Goal: Information Seeking & Learning: Learn about a topic

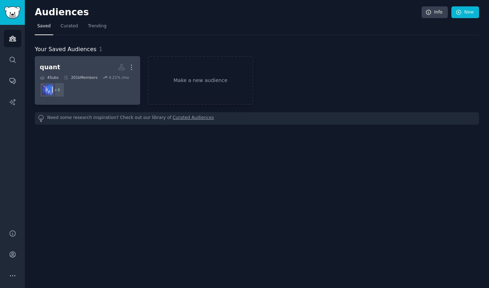
click at [103, 82] on dd "+ 3" at bounding box center [87, 90] width 95 height 20
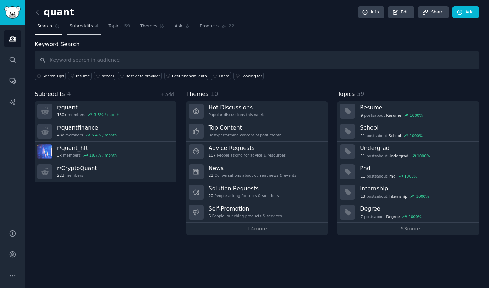
click at [83, 34] on link "Subreddits 4" at bounding box center [84, 28] width 34 height 15
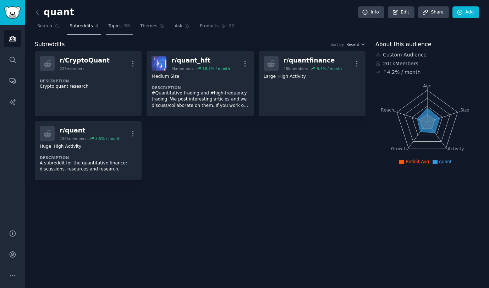
click at [125, 27] on span "59" at bounding box center [127, 26] width 6 height 6
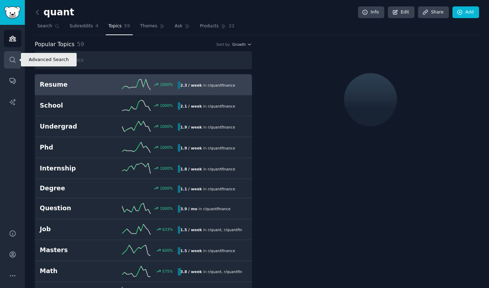
click at [12, 64] on link "Search" at bounding box center [12, 59] width 17 height 17
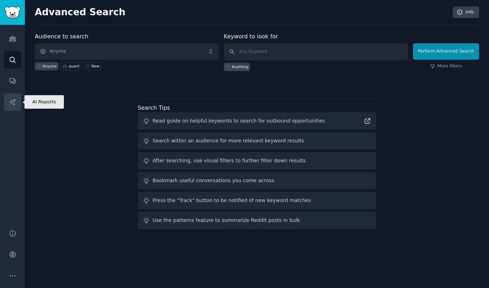
click at [16, 99] on link "AI Reports" at bounding box center [12, 101] width 17 height 17
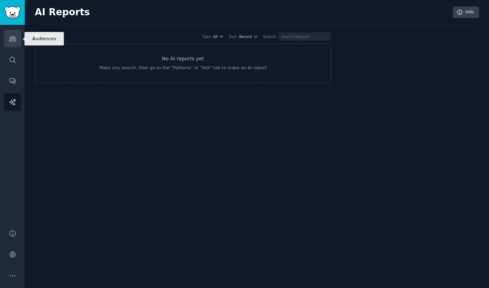
click at [11, 35] on icon "Sidebar" at bounding box center [12, 38] width 7 height 7
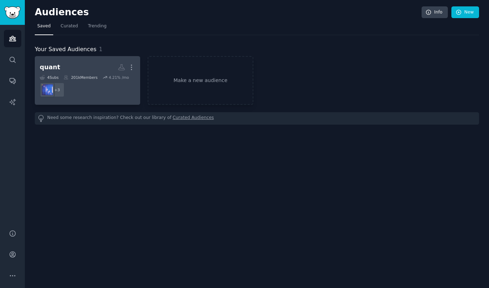
click at [94, 75] on div "201k Members" at bounding box center [81, 77] width 34 height 5
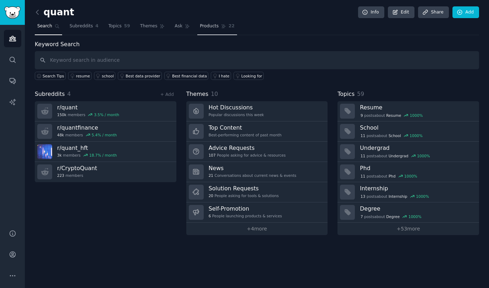
click at [212, 27] on span "Products" at bounding box center [209, 26] width 19 height 6
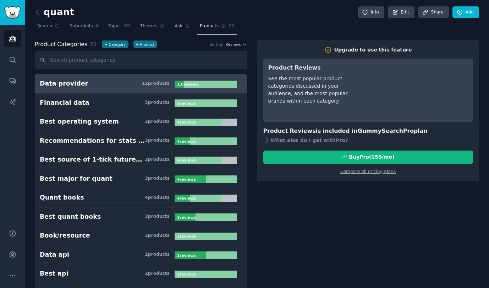
click at [130, 84] on h3 "Data provider 12 product s" at bounding box center [107, 83] width 135 height 9
click at [178, 31] on link "Ask" at bounding box center [182, 28] width 20 height 15
